Goal: Task Accomplishment & Management: Manage account settings

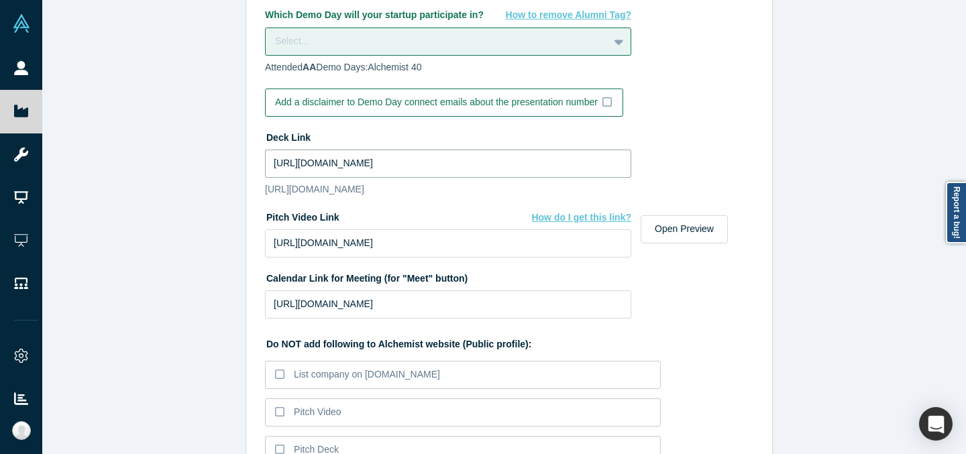
click at [407, 165] on input "[URL][DOMAIN_NAME]" at bounding box center [448, 164] width 366 height 28
paste input "tgv7sUWmOS1NlWfyMmbfsAS_LqBWoXAS"
type input "[URL][DOMAIN_NAME]"
click at [814, 197] on div "Edit Company Profile * Name [PERSON_NAME] AI Name cannot contain emoticons Your…" at bounding box center [509, 232] width 934 height 464
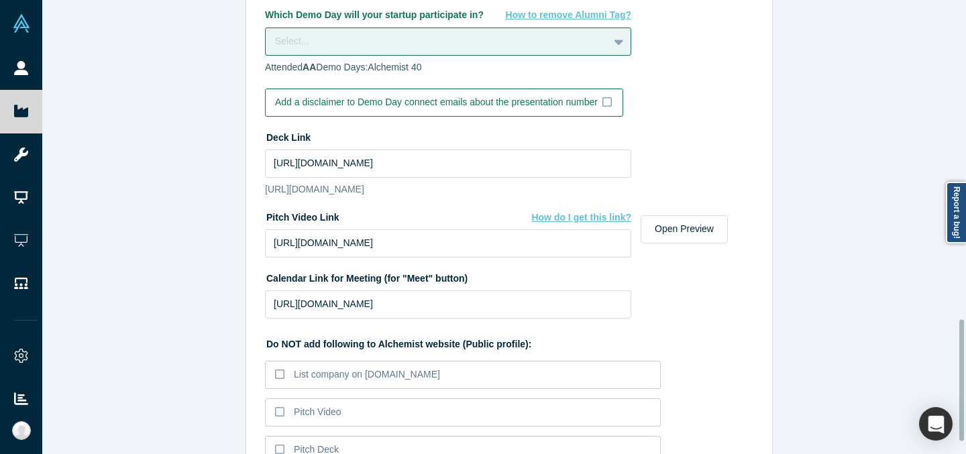
scroll to position [1264, 0]
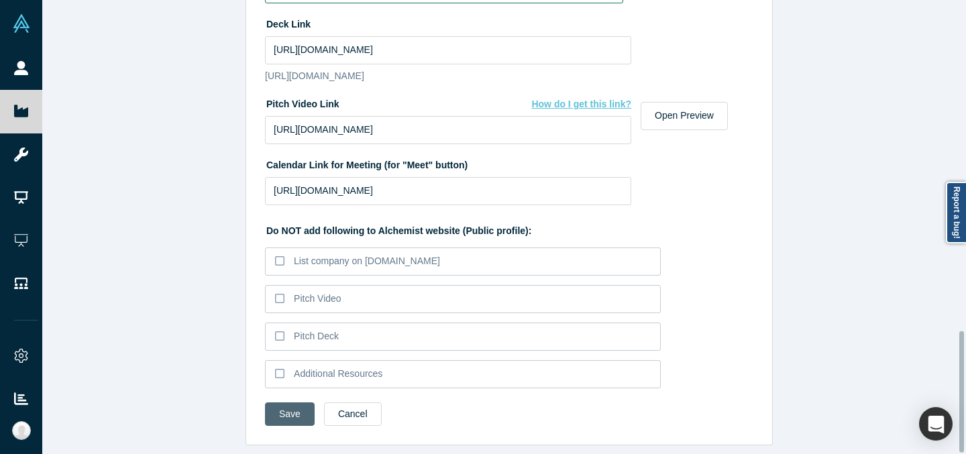
click at [290, 411] on button "Save" at bounding box center [290, 414] width 50 height 23
